Goal: Task Accomplishment & Management: Manage account settings

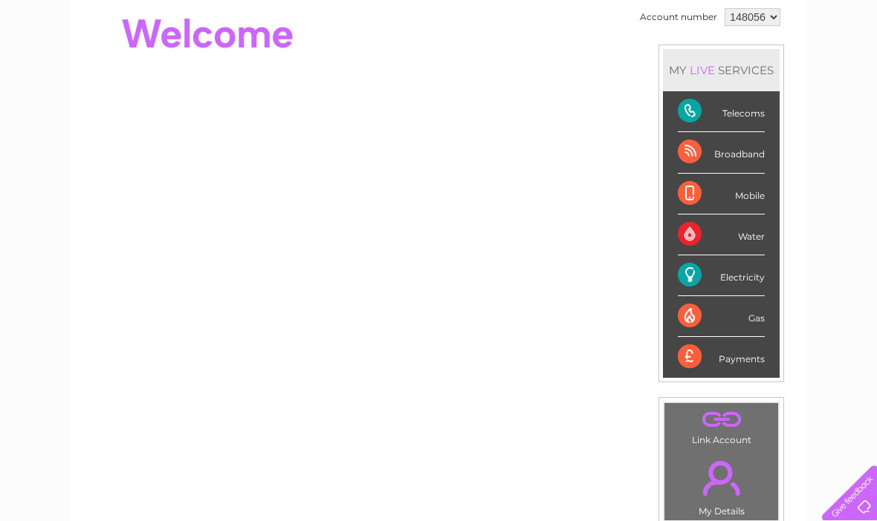
scroll to position [133, 0]
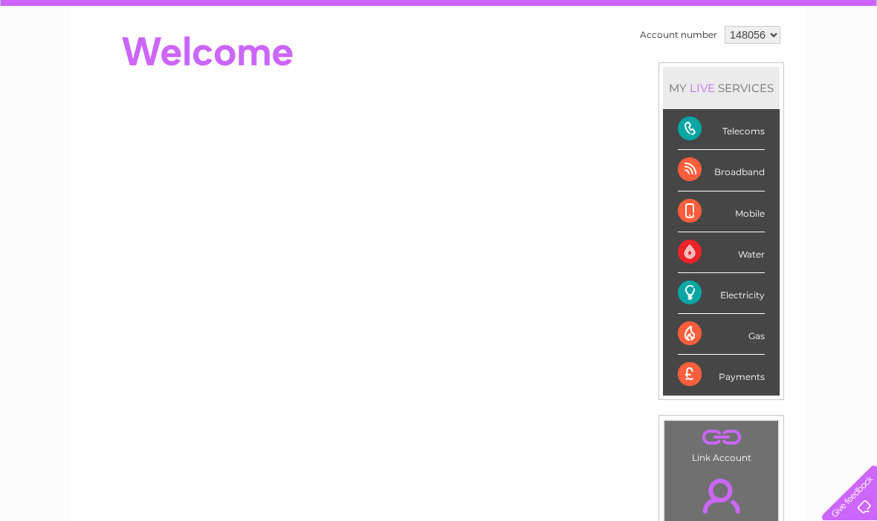
click at [732, 378] on div "Payments" at bounding box center [720, 375] width 87 height 40
click at [713, 372] on div "Payments" at bounding box center [720, 375] width 87 height 40
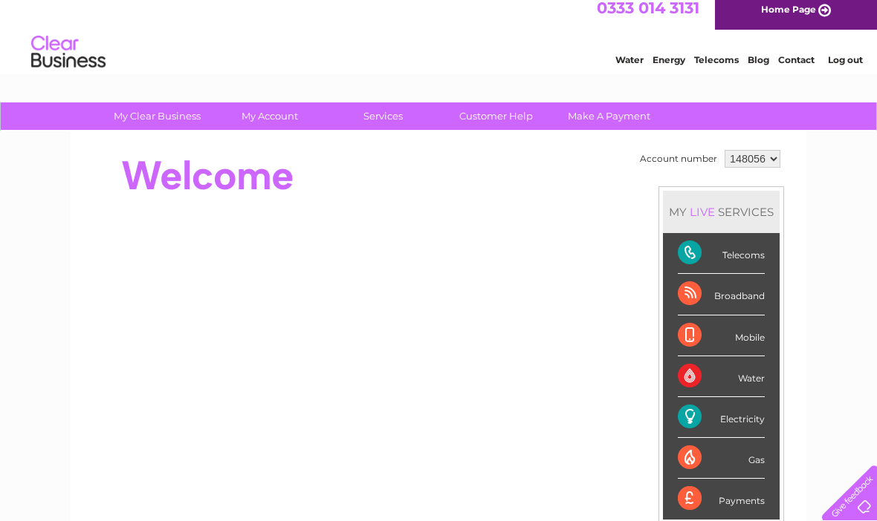
scroll to position [90, 0]
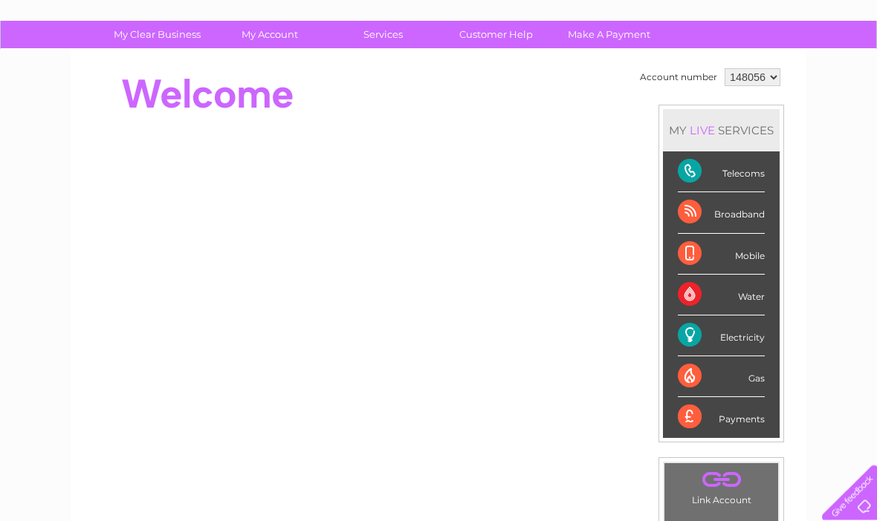
click at [706, 418] on div "Payments" at bounding box center [720, 418] width 87 height 40
click at [721, 422] on div "Payments" at bounding box center [720, 418] width 87 height 40
click at [733, 416] on div "Payments" at bounding box center [720, 418] width 87 height 40
click at [729, 424] on div "Payments" at bounding box center [720, 418] width 87 height 40
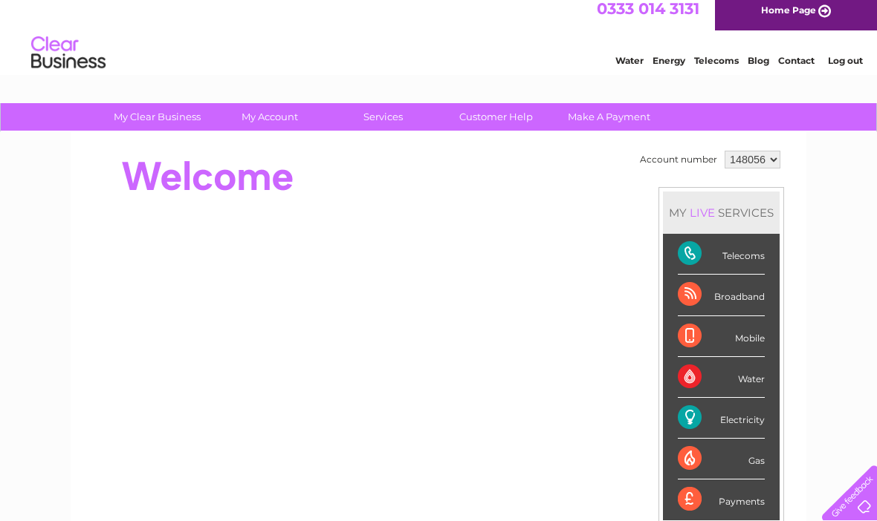
scroll to position [0, 0]
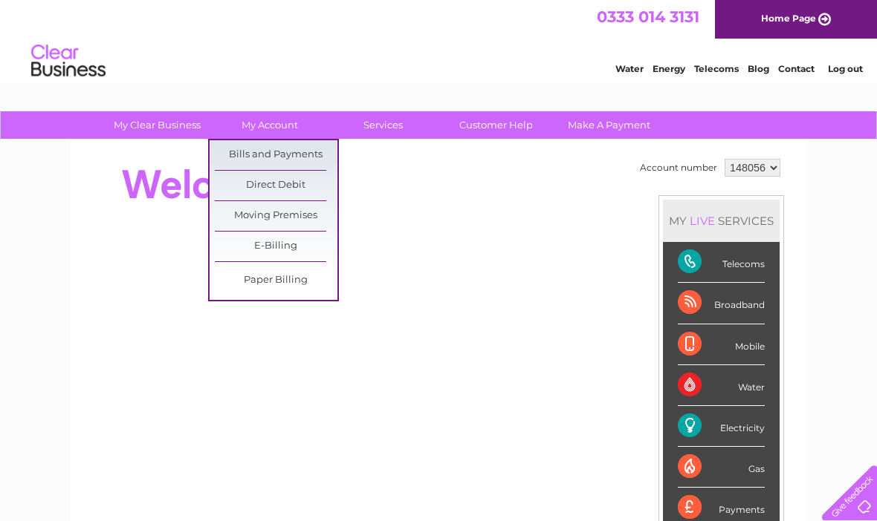
click at [299, 151] on link "Bills and Payments" at bounding box center [276, 155] width 123 height 30
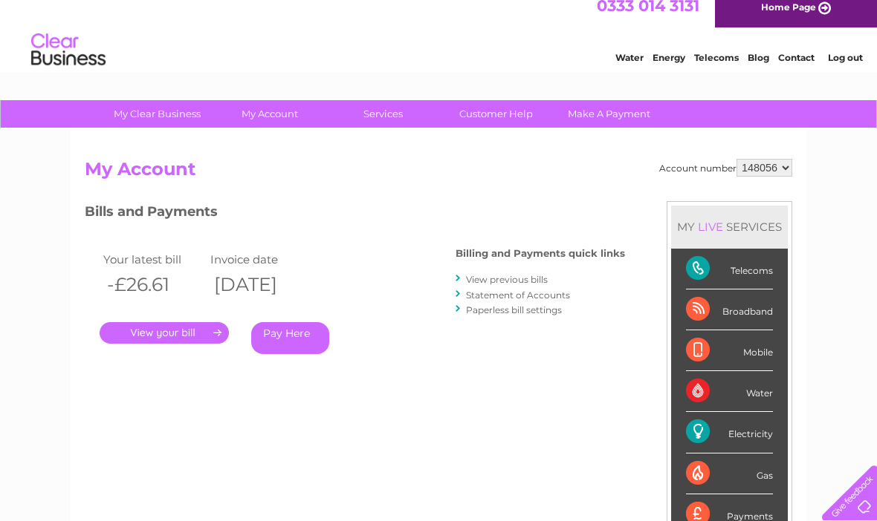
scroll to position [10, 0]
click at [181, 333] on link "." at bounding box center [164, 334] width 129 height 22
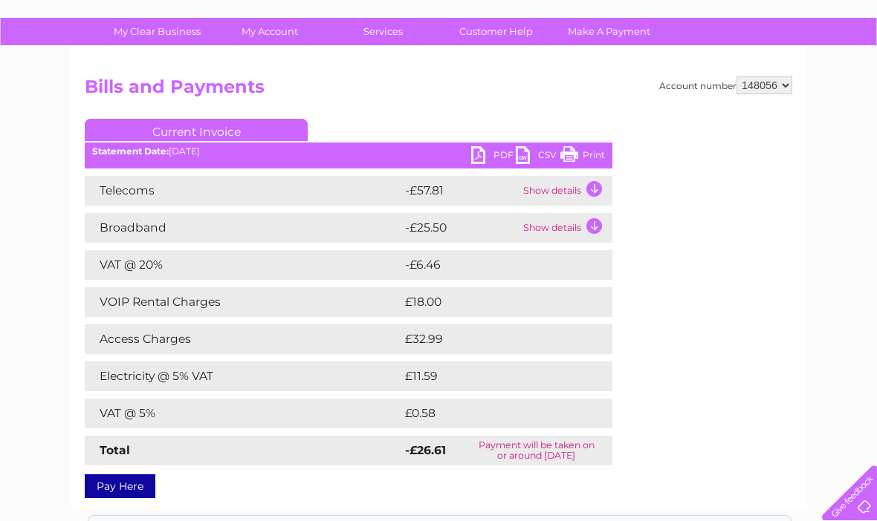
scroll to position [38, 0]
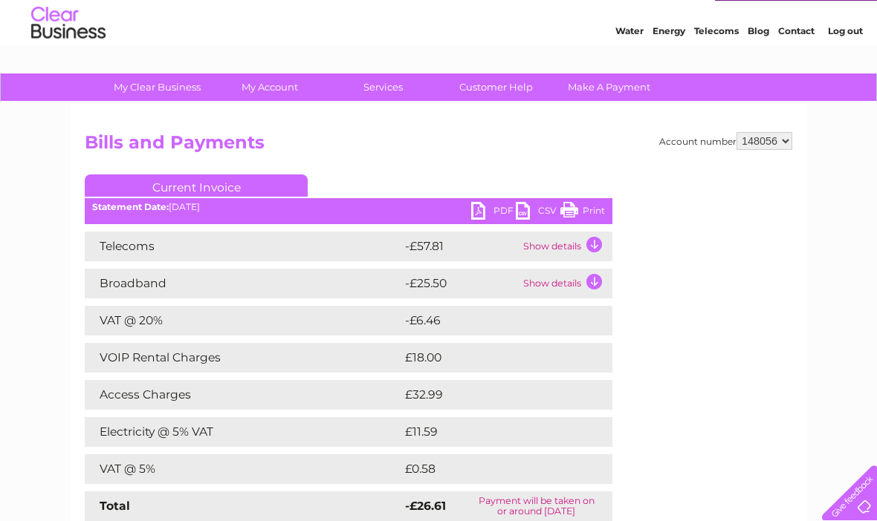
click at [523, 203] on link "CSV" at bounding box center [538, 213] width 45 height 22
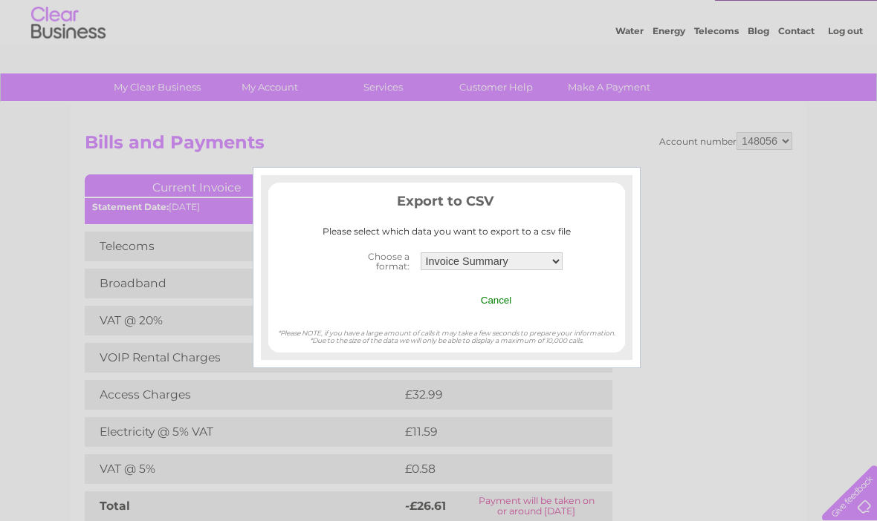
scroll to position [39, 0]
click at [498, 296] on input "Cancel" at bounding box center [496, 300] width 31 height 11
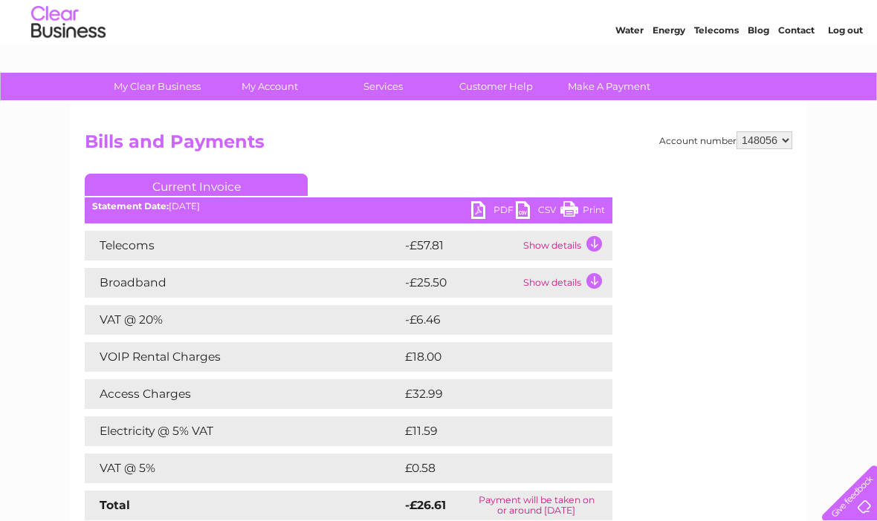
click at [483, 210] on link "PDF" at bounding box center [493, 212] width 45 height 22
click at [492, 211] on link "PDF" at bounding box center [493, 212] width 45 height 22
click at [568, 417] on td "£11.59" at bounding box center [490, 432] width 178 height 30
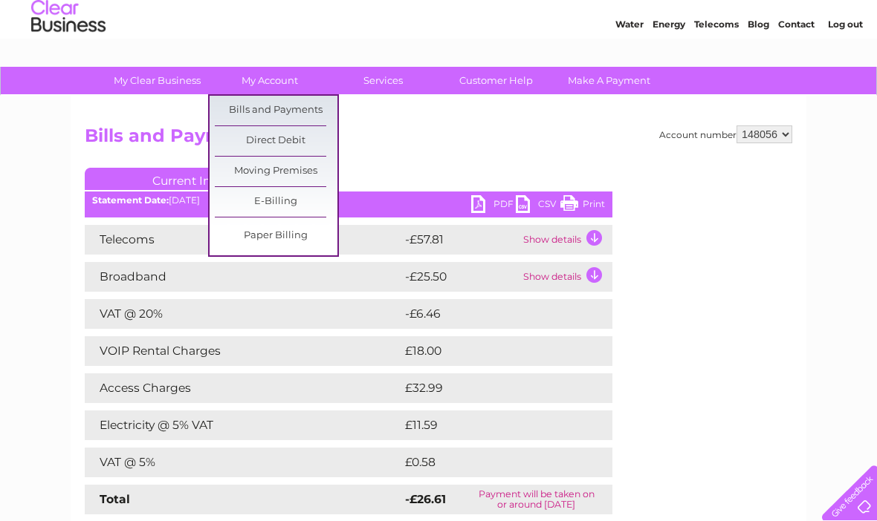
click at [285, 136] on link "Direct Debit" at bounding box center [276, 141] width 123 height 30
